Goal: Information Seeking & Learning: Learn about a topic

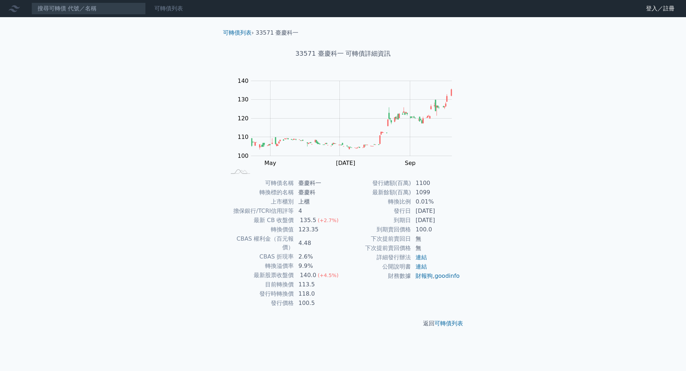
click at [160, 9] on link "可轉債列表" at bounding box center [168, 8] width 29 height 7
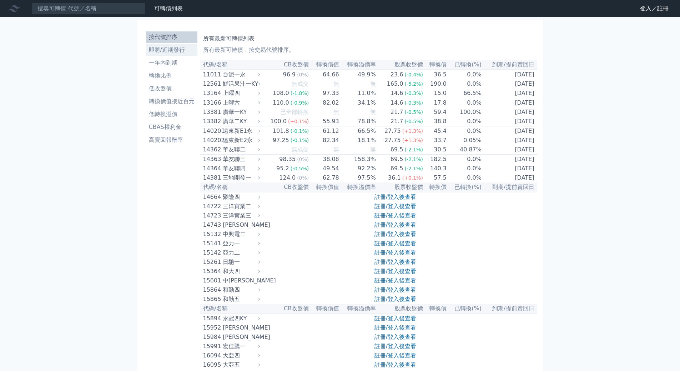
click at [162, 47] on li "即將/近期發行" at bounding box center [171, 50] width 51 height 9
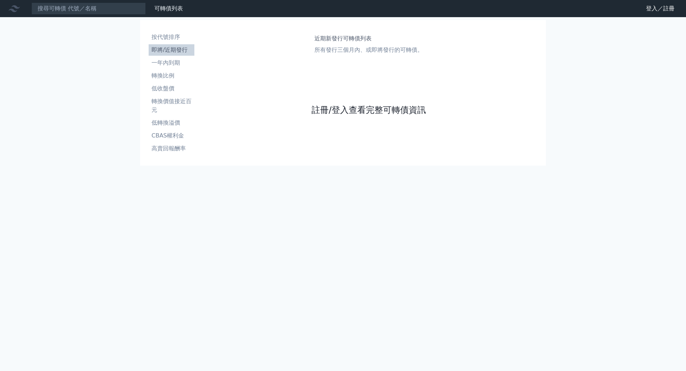
click at [336, 111] on link "註冊/登入查看完整可轉債資訊" at bounding box center [368, 109] width 114 height 11
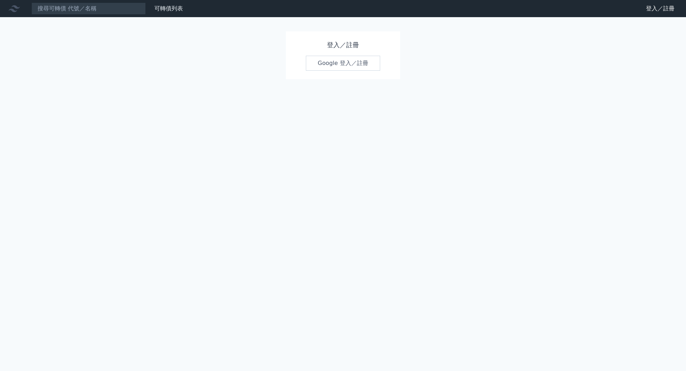
click at [332, 65] on link "Google 登入／註冊" at bounding box center [343, 63] width 74 height 15
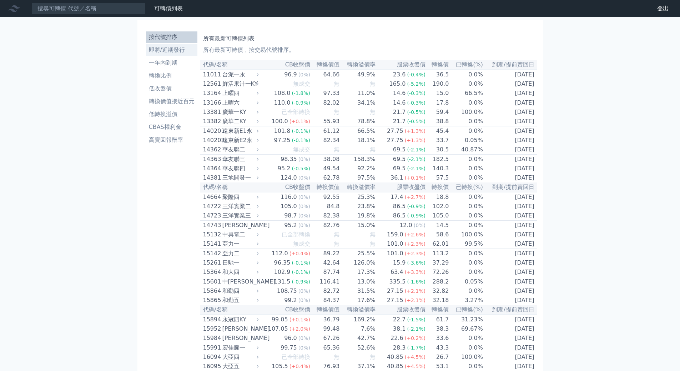
click at [169, 48] on li "即將/近期發行" at bounding box center [171, 50] width 51 height 9
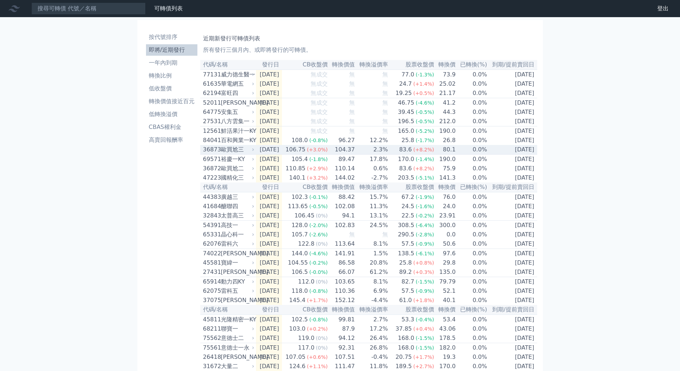
click at [228, 154] on div "歐買尬三" at bounding box center [237, 149] width 32 height 9
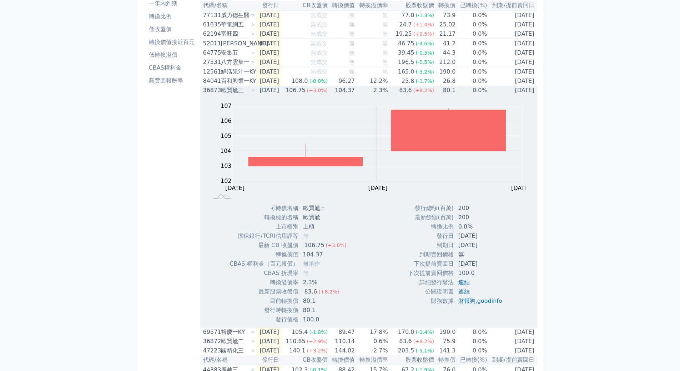
scroll to position [107, 0]
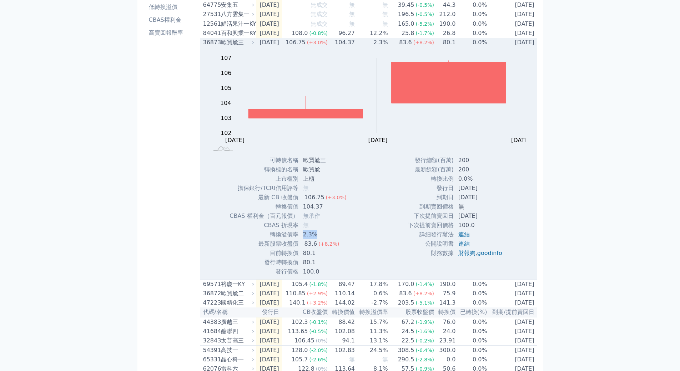
drag, startPoint x: 314, startPoint y: 242, endPoint x: 301, endPoint y: 242, distance: 12.9
click at [301, 239] on td "2.3%" at bounding box center [326, 234] width 54 height 9
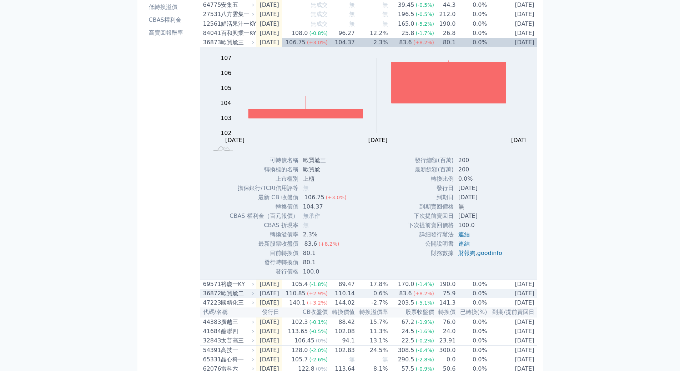
click at [228, 298] on div "歐買尬二" at bounding box center [237, 293] width 32 height 9
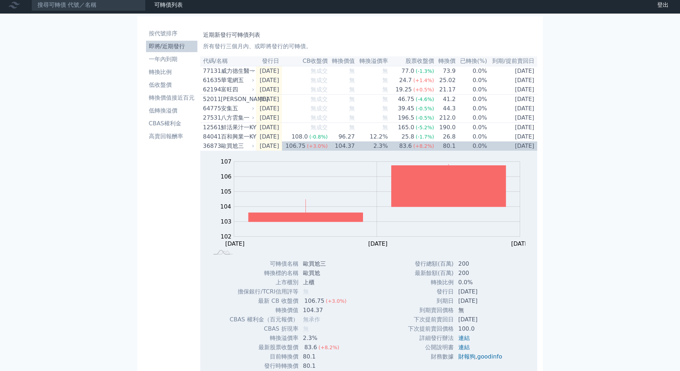
scroll to position [0, 0]
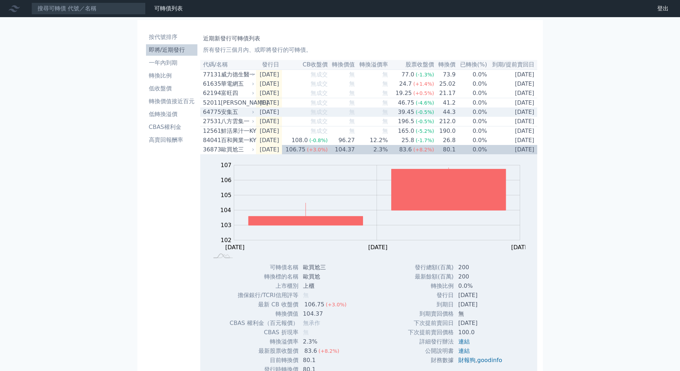
click at [232, 116] on div "安集五" at bounding box center [237, 112] width 32 height 9
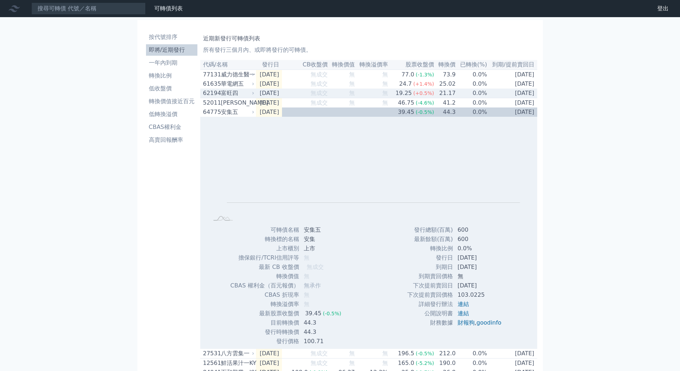
click at [219, 97] on div "62194 富旺四" at bounding box center [227, 93] width 48 height 9
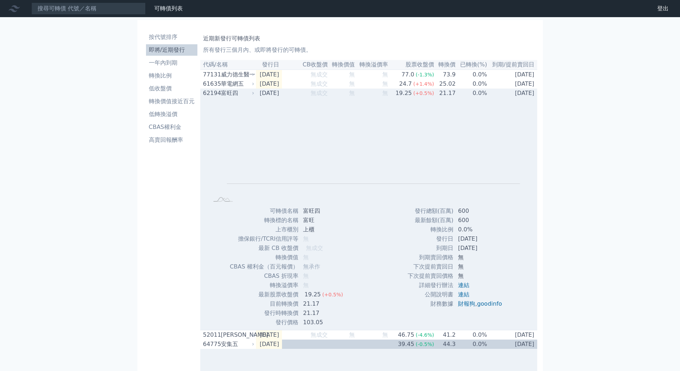
click at [219, 97] on div "62194 富旺四" at bounding box center [227, 93] width 48 height 9
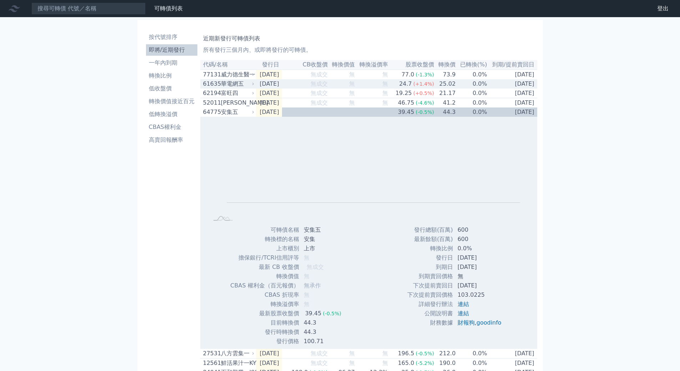
click at [229, 86] on div "華電網五" at bounding box center [237, 84] width 32 height 9
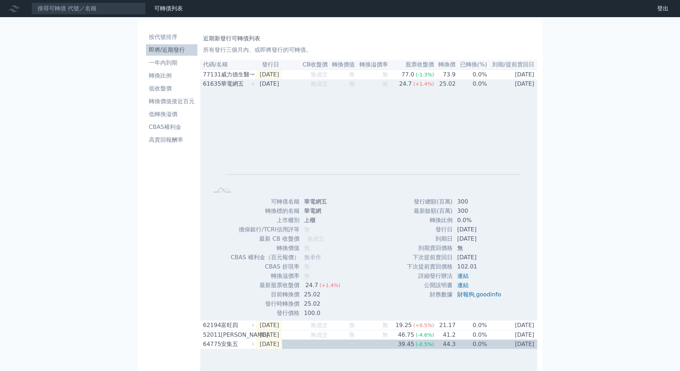
click at [229, 86] on div "華電網五" at bounding box center [237, 84] width 32 height 9
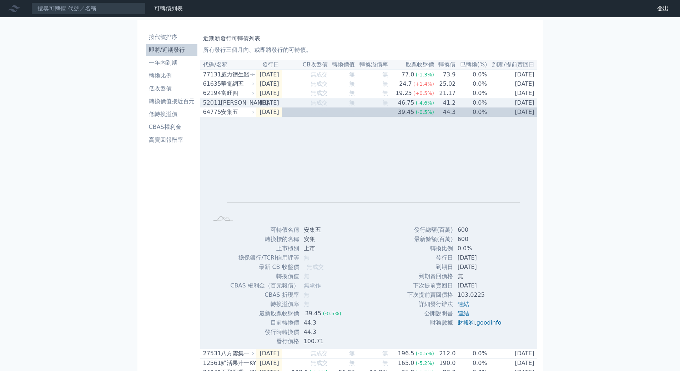
click at [230, 103] on div "[PERSON_NAME]" at bounding box center [237, 103] width 32 height 9
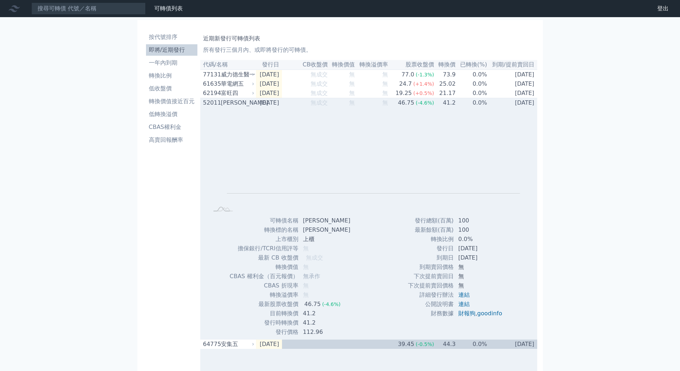
click at [230, 103] on div "[PERSON_NAME]" at bounding box center [237, 103] width 32 height 9
